Goal: Information Seeking & Learning: Learn about a topic

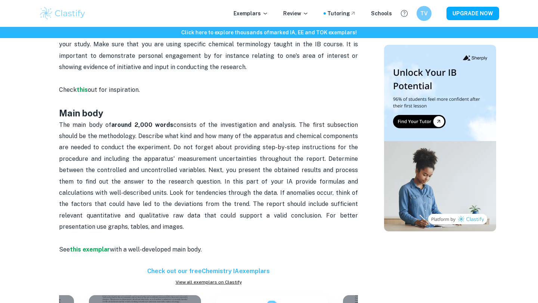
scroll to position [482, 0]
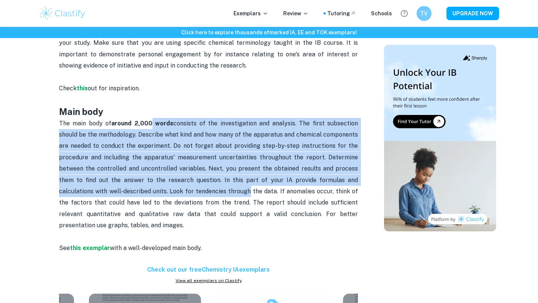
drag, startPoint x: 145, startPoint y: 123, endPoint x: 201, endPoint y: 209, distance: 102.6
click at [201, 209] on p "The main body of around 2,000 words consists of the investigation and analysis.…" at bounding box center [208, 180] width 299 height 125
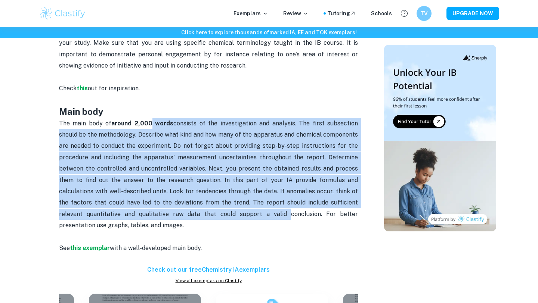
click at [201, 209] on p "The main body of around 2,000 words consists of the investigation and analysis.…" at bounding box center [208, 180] width 299 height 125
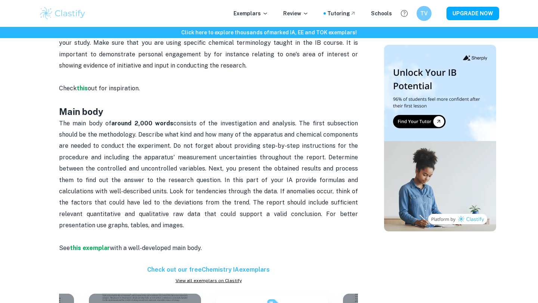
drag, startPoint x: 201, startPoint y: 224, endPoint x: 193, endPoint y: 126, distance: 98.5
click at [193, 126] on p "The main body of around 2,000 words consists of the investigation and analysis.…" at bounding box center [208, 180] width 299 height 125
click at [193, 126] on span "The main body of around 2,000 words consists of the investigation and analysis.…" at bounding box center [209, 174] width 300 height 109
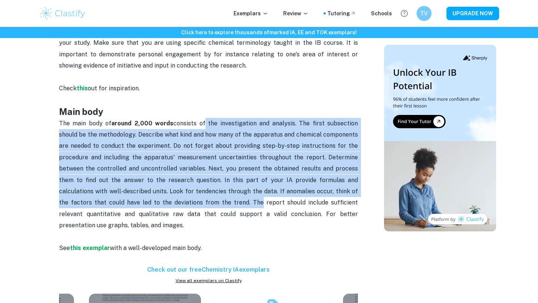
drag, startPoint x: 193, startPoint y: 123, endPoint x: 209, endPoint y: 213, distance: 91.0
click at [209, 213] on span "The main body of around 2,000 words consists of the investigation and analysis.…" at bounding box center [209, 174] width 300 height 109
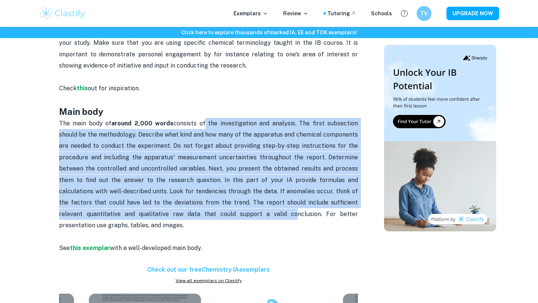
click at [209, 213] on span "The main body of around 2,000 words consists of the investigation and analysis.…" at bounding box center [209, 174] width 300 height 109
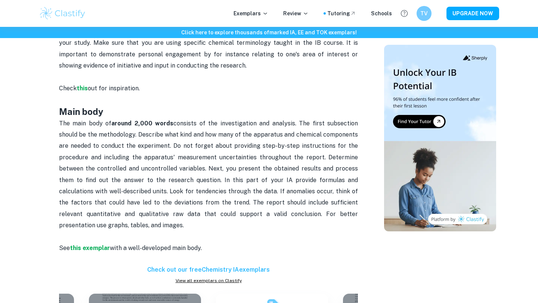
drag, startPoint x: 207, startPoint y: 224, endPoint x: 184, endPoint y: 97, distance: 129.2
click at [184, 97] on div "Chemistry IA word count and page limit [2025 updated] Are you in the process of…" at bounding box center [208, 191] width 299 height 691
click at [184, 97] on p "Check this out for inspiration." at bounding box center [208, 94] width 299 height 23
